Goal: Find specific page/section: Find specific page/section

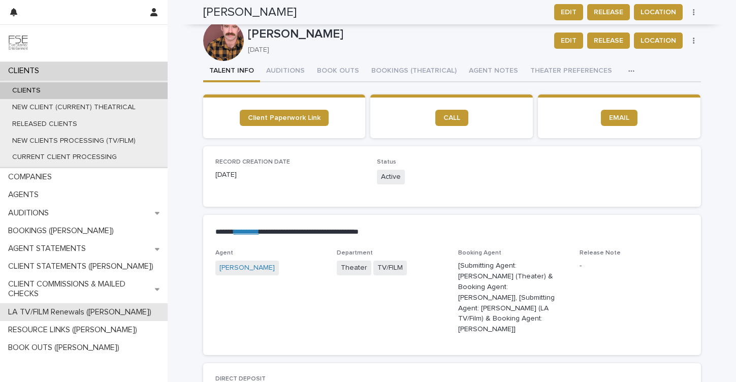
scroll to position [1255, 0]
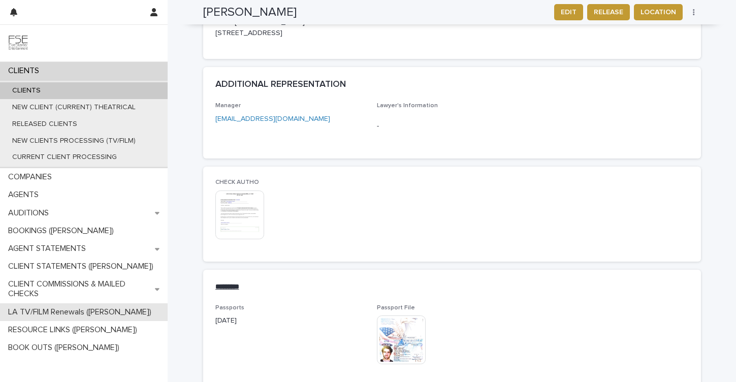
click at [67, 317] on div "LA TV/FILM Renewals ([PERSON_NAME])" at bounding box center [84, 312] width 168 height 18
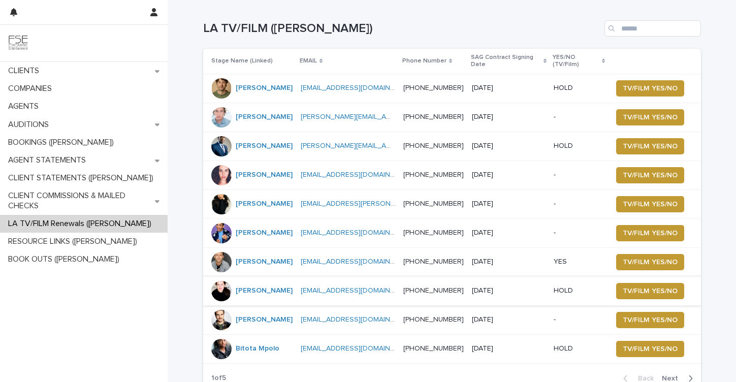
scroll to position [39, 0]
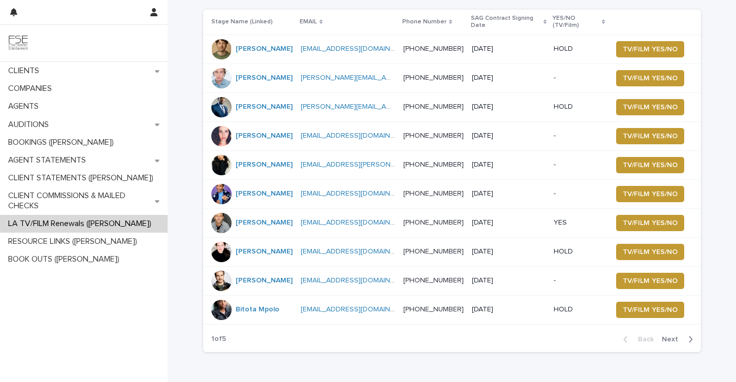
click at [676, 335] on button "Next" at bounding box center [679, 339] width 43 height 9
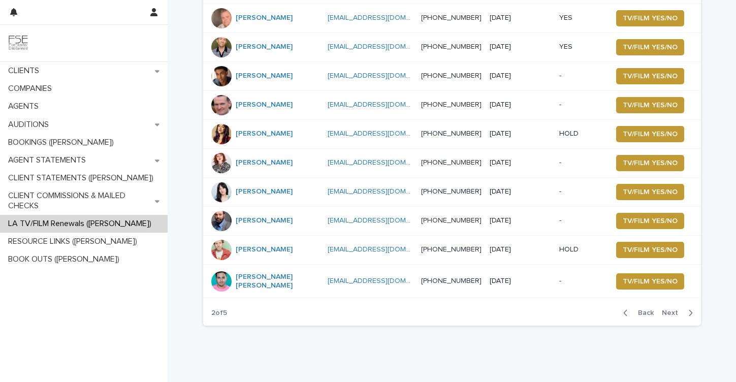
scroll to position [56, 0]
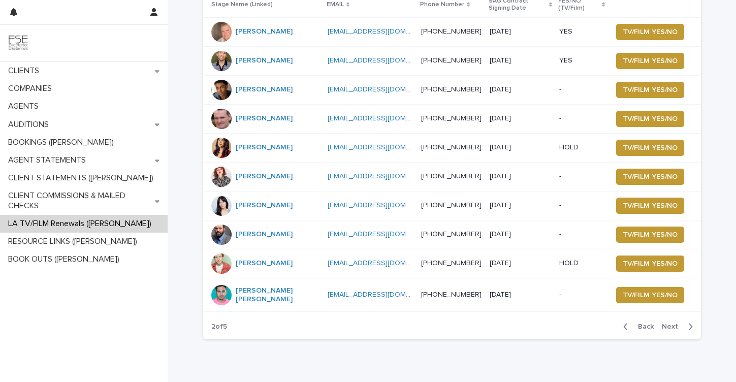
click at [674, 327] on span "Next" at bounding box center [673, 326] width 22 height 7
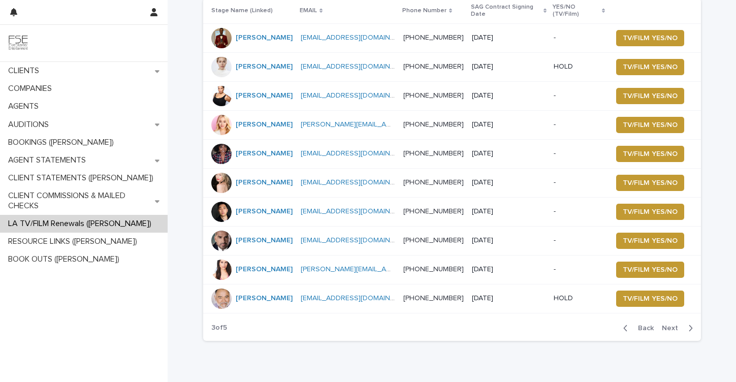
scroll to position [47, 0]
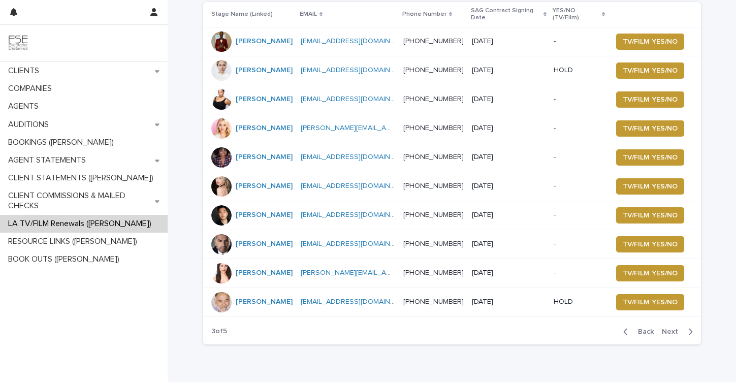
click at [673, 335] on span "Next" at bounding box center [673, 331] width 22 height 7
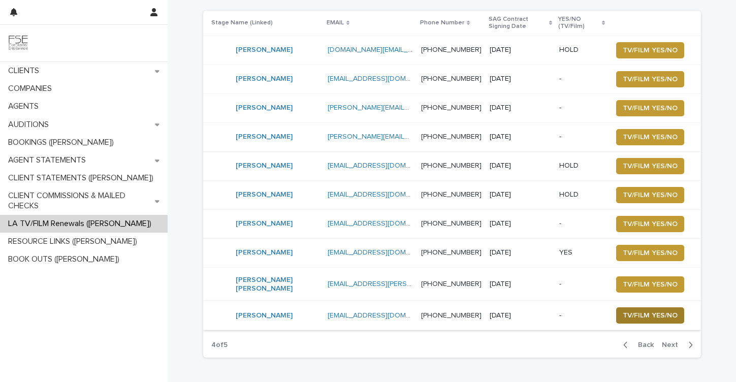
scroll to position [46, 0]
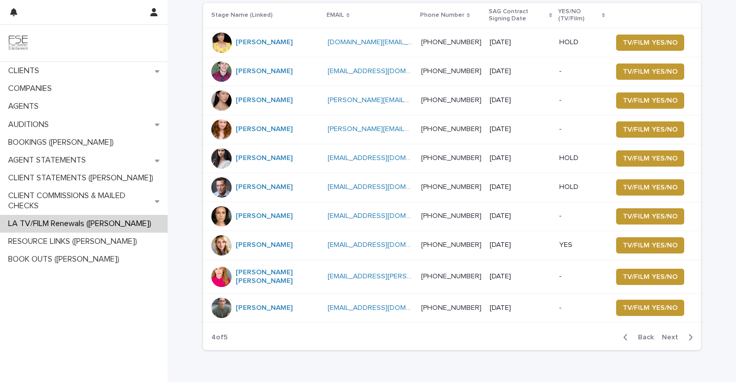
click at [677, 338] on span "Next" at bounding box center [673, 337] width 22 height 7
